Goal: Navigation & Orientation: Find specific page/section

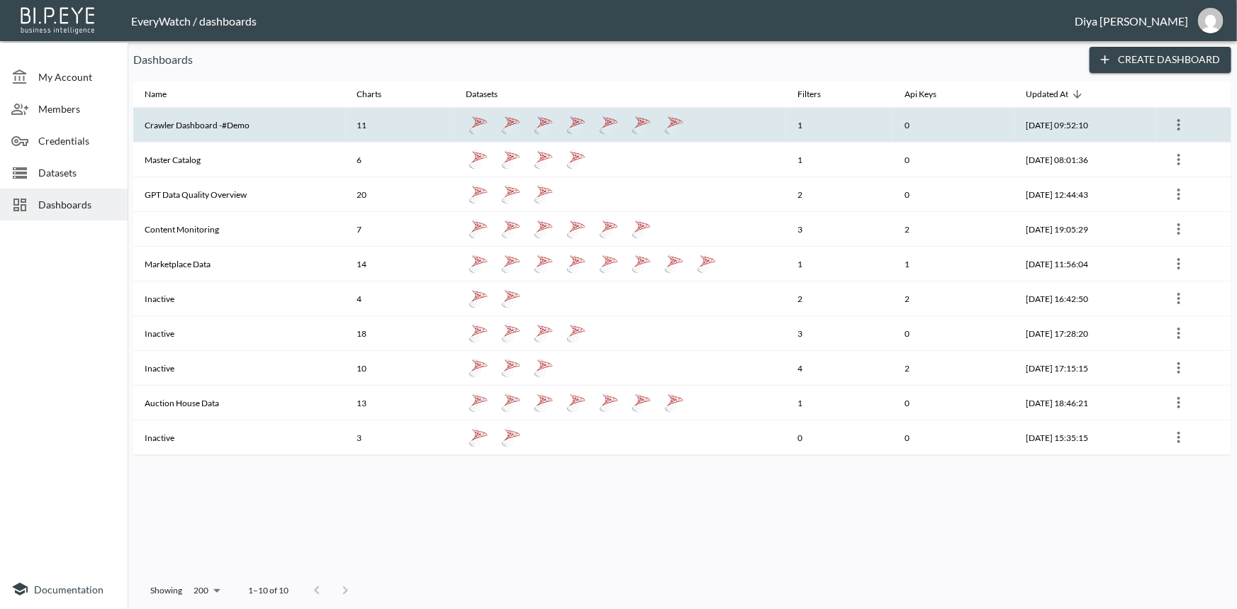
click at [221, 131] on th "Crawler Dashboard -#Demo" at bounding box center [239, 125] width 212 height 35
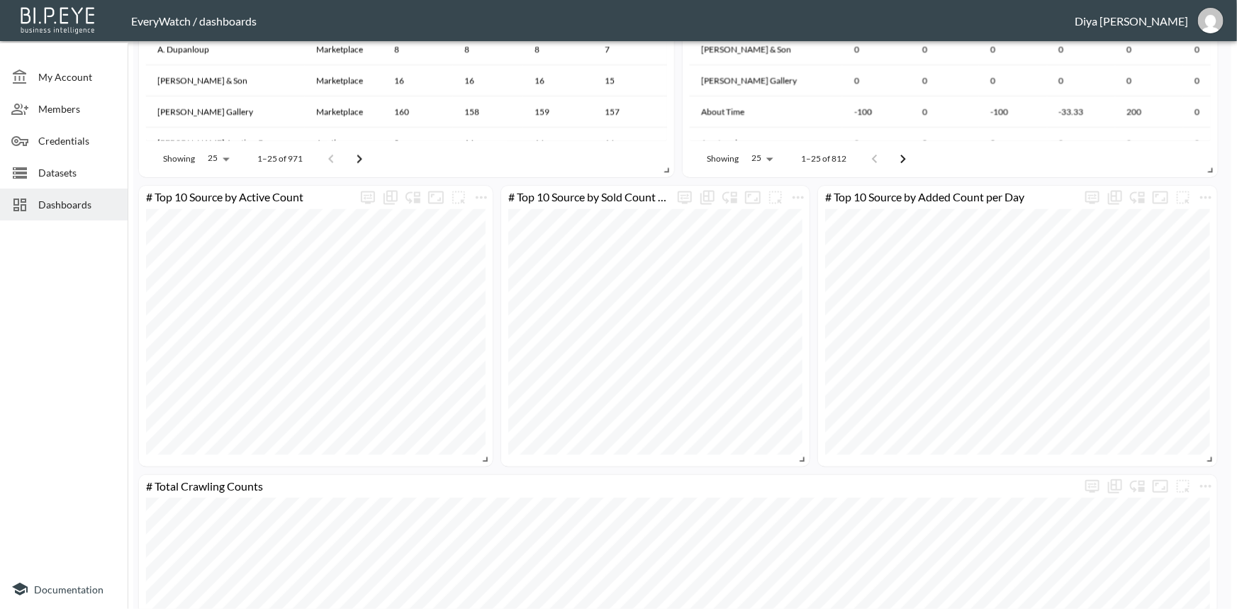
scroll to position [1519, 0]
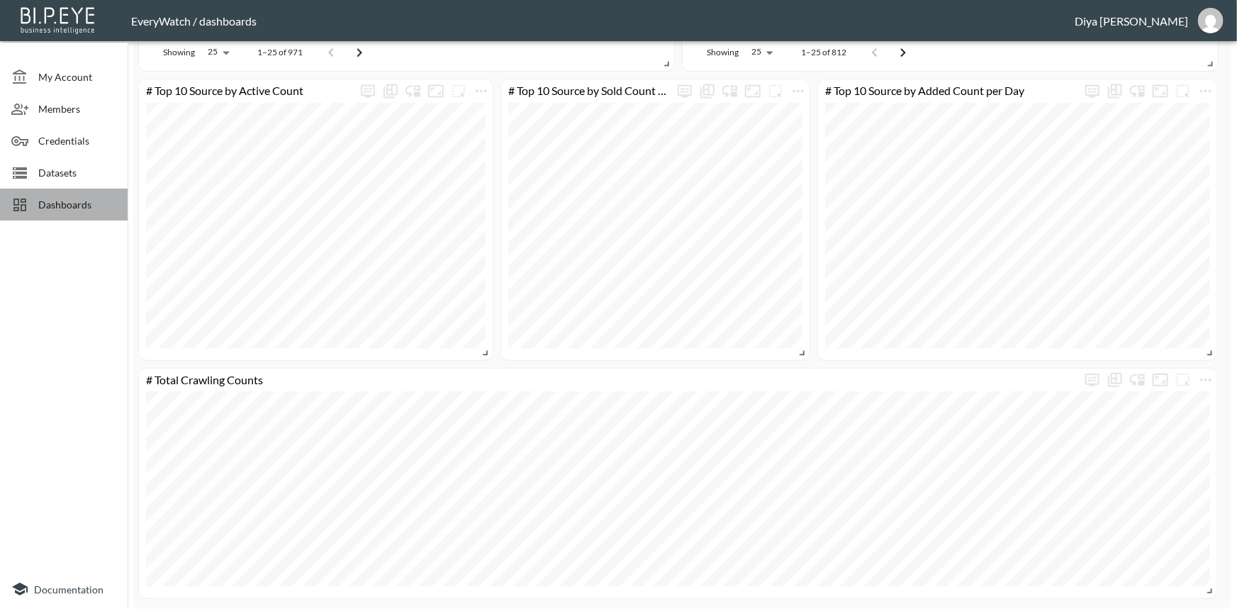
click at [64, 209] on span "Dashboards" at bounding box center [77, 204] width 78 height 15
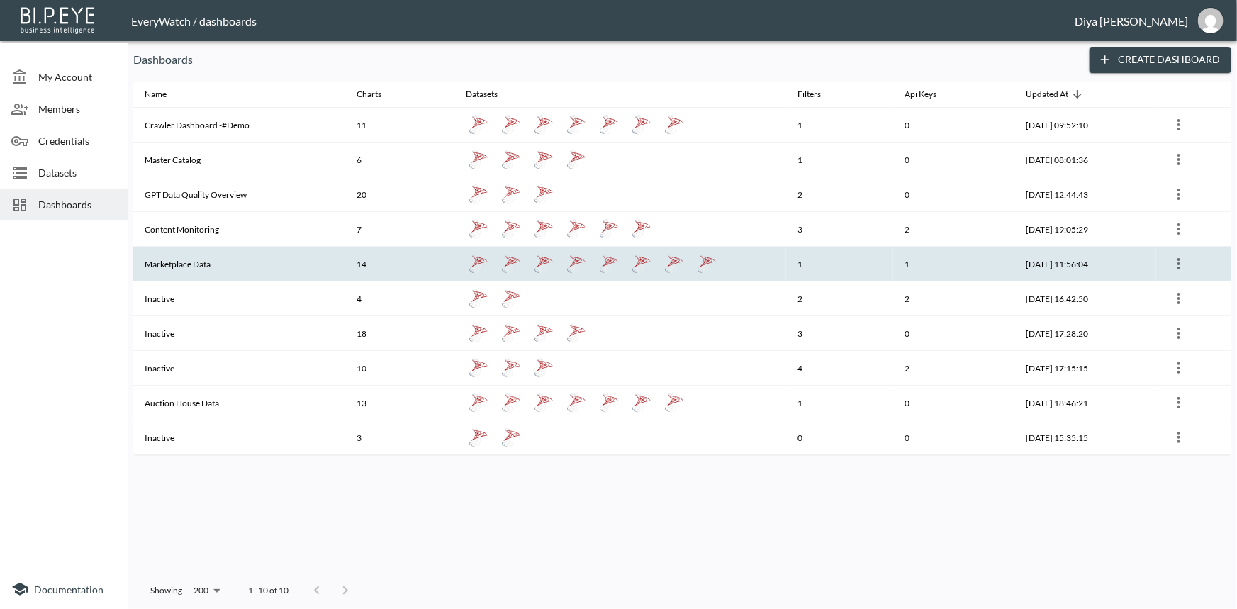
click at [172, 261] on th "Marketplace Data" at bounding box center [239, 264] width 212 height 35
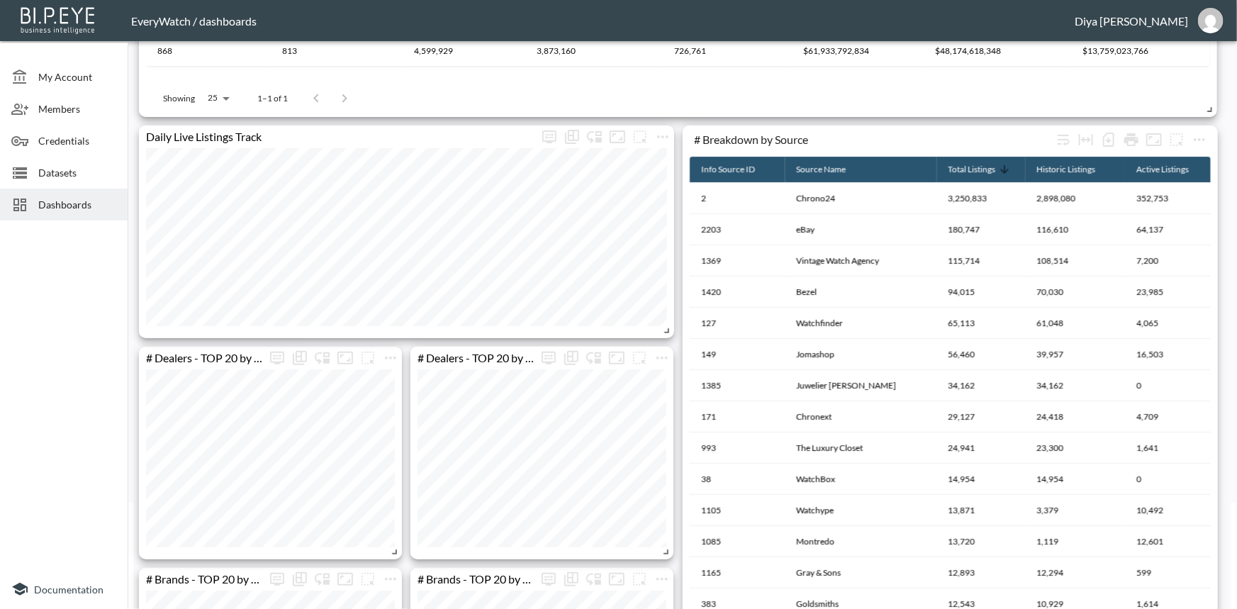
scroll to position [87, 0]
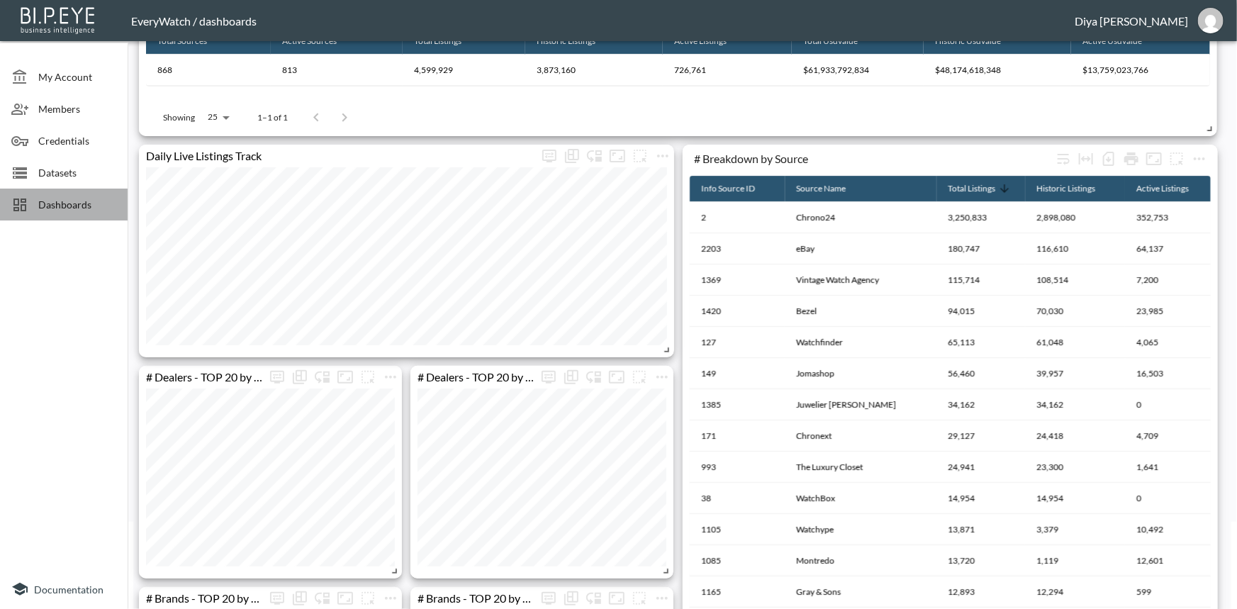
click at [97, 209] on span "Dashboards" at bounding box center [77, 204] width 78 height 15
